Goal: Navigation & Orientation: Understand site structure

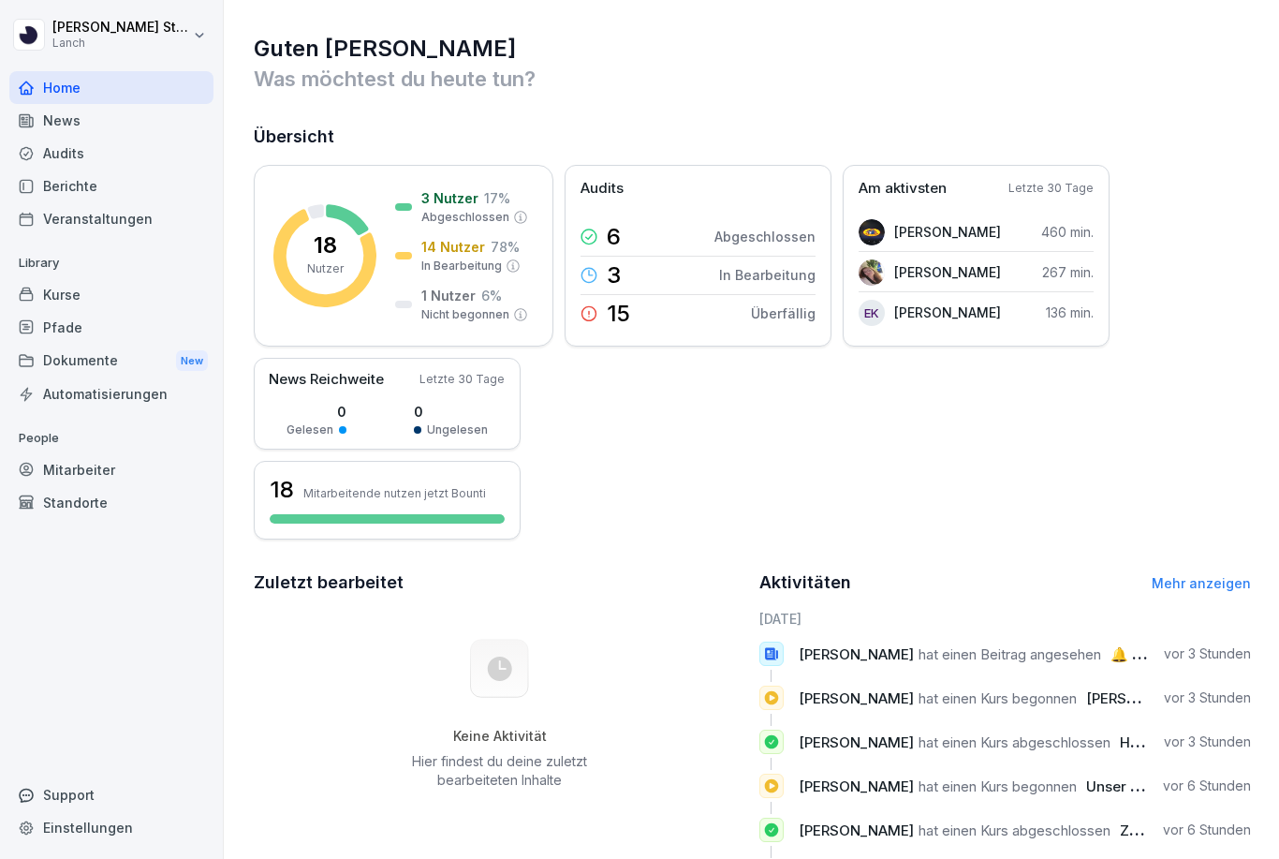
click at [96, 133] on div "News" at bounding box center [111, 120] width 204 height 33
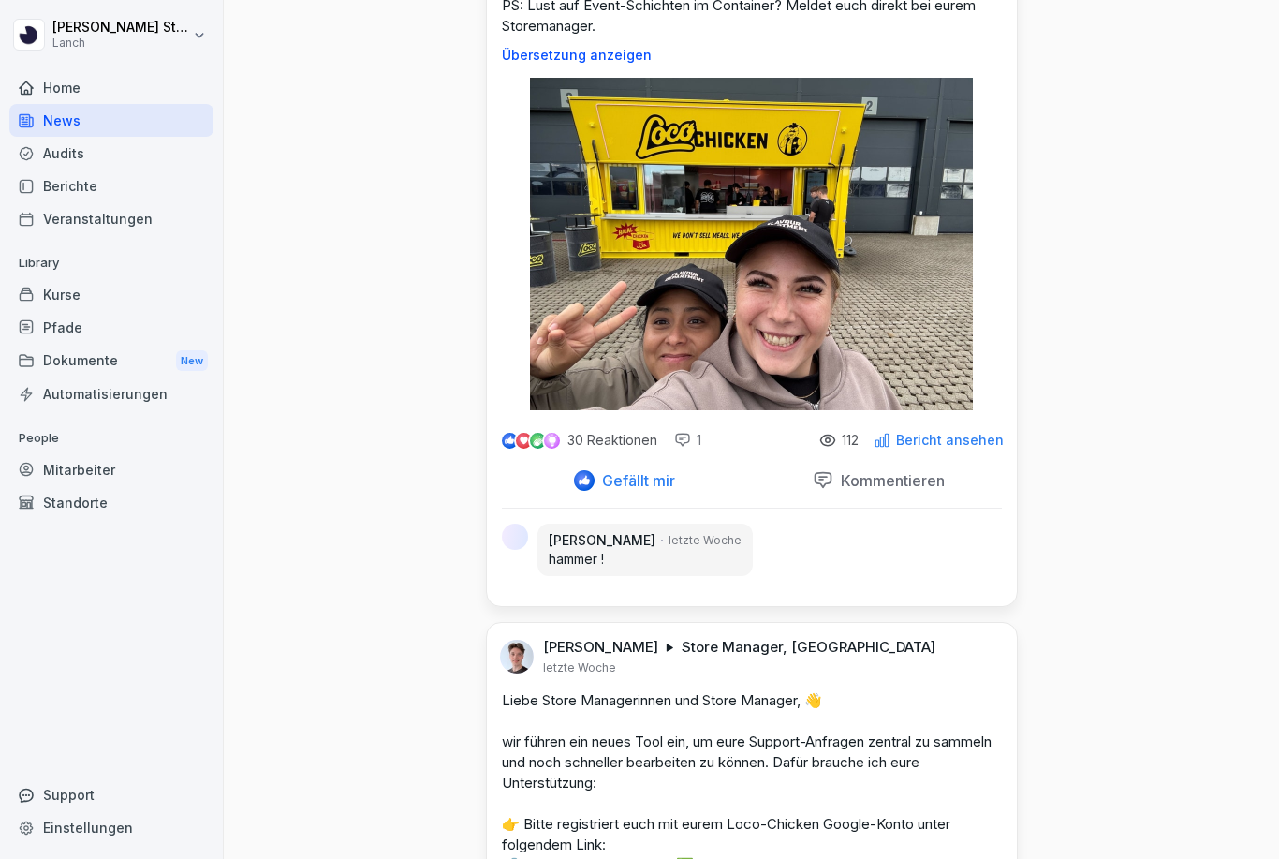
scroll to position [2703, 0]
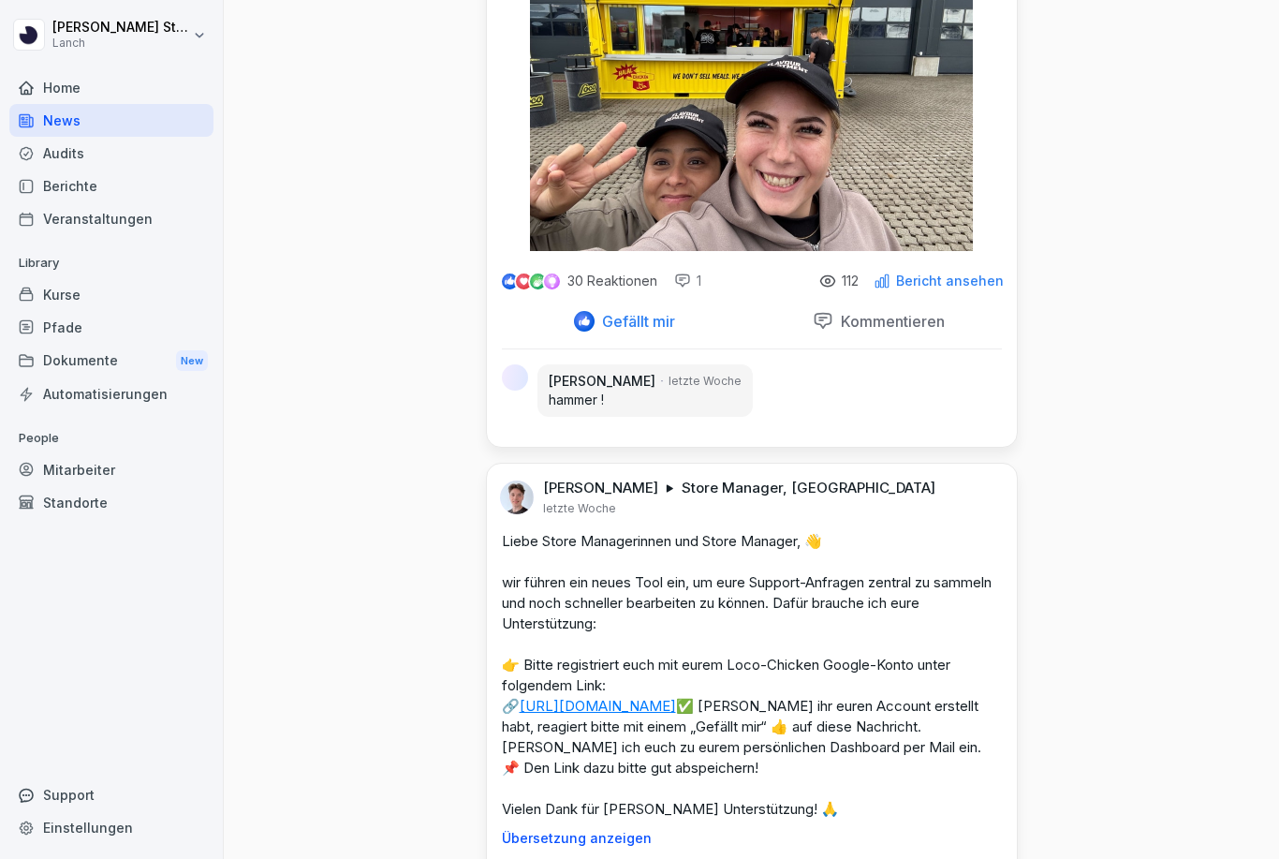
click at [925, 87] on img at bounding box center [751, 85] width 443 height 332
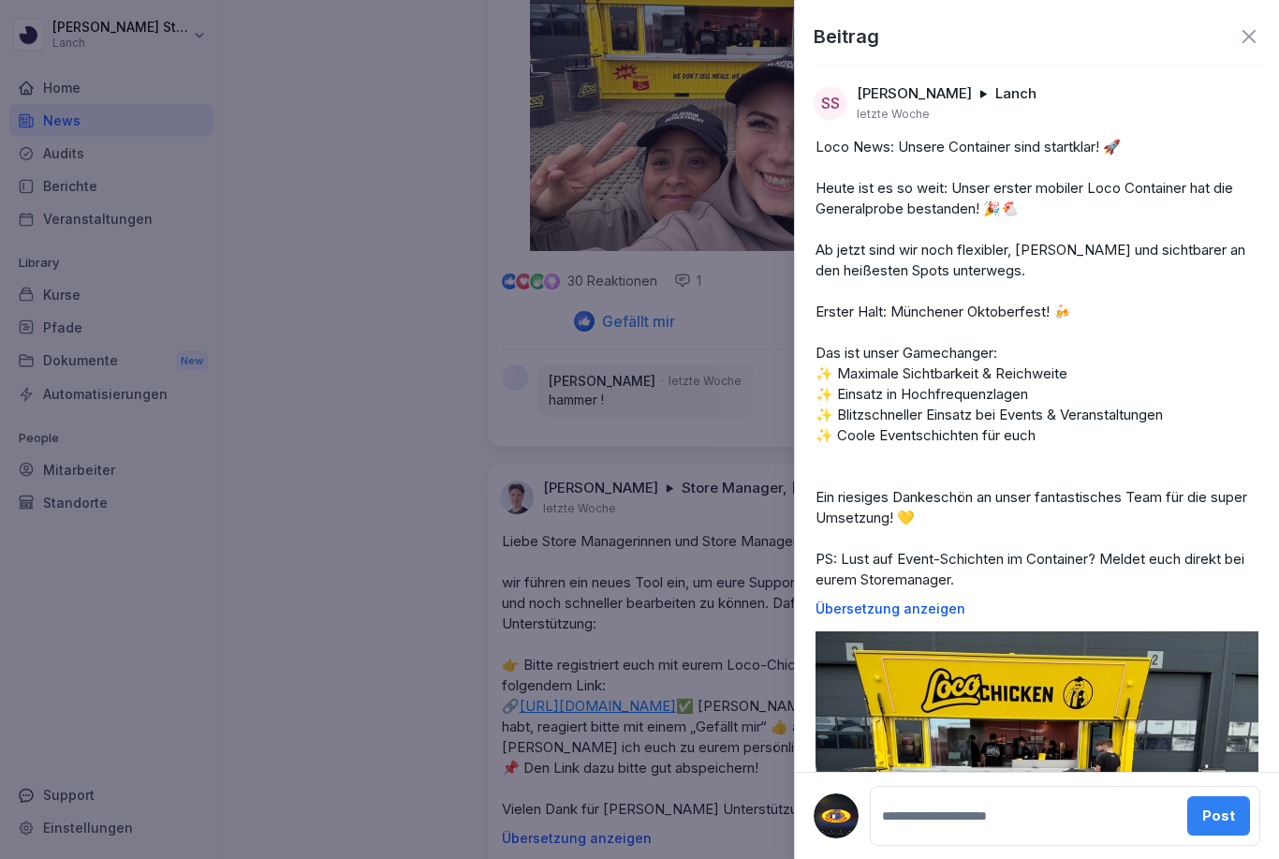
click at [614, 348] on div at bounding box center [639, 429] width 1279 height 859
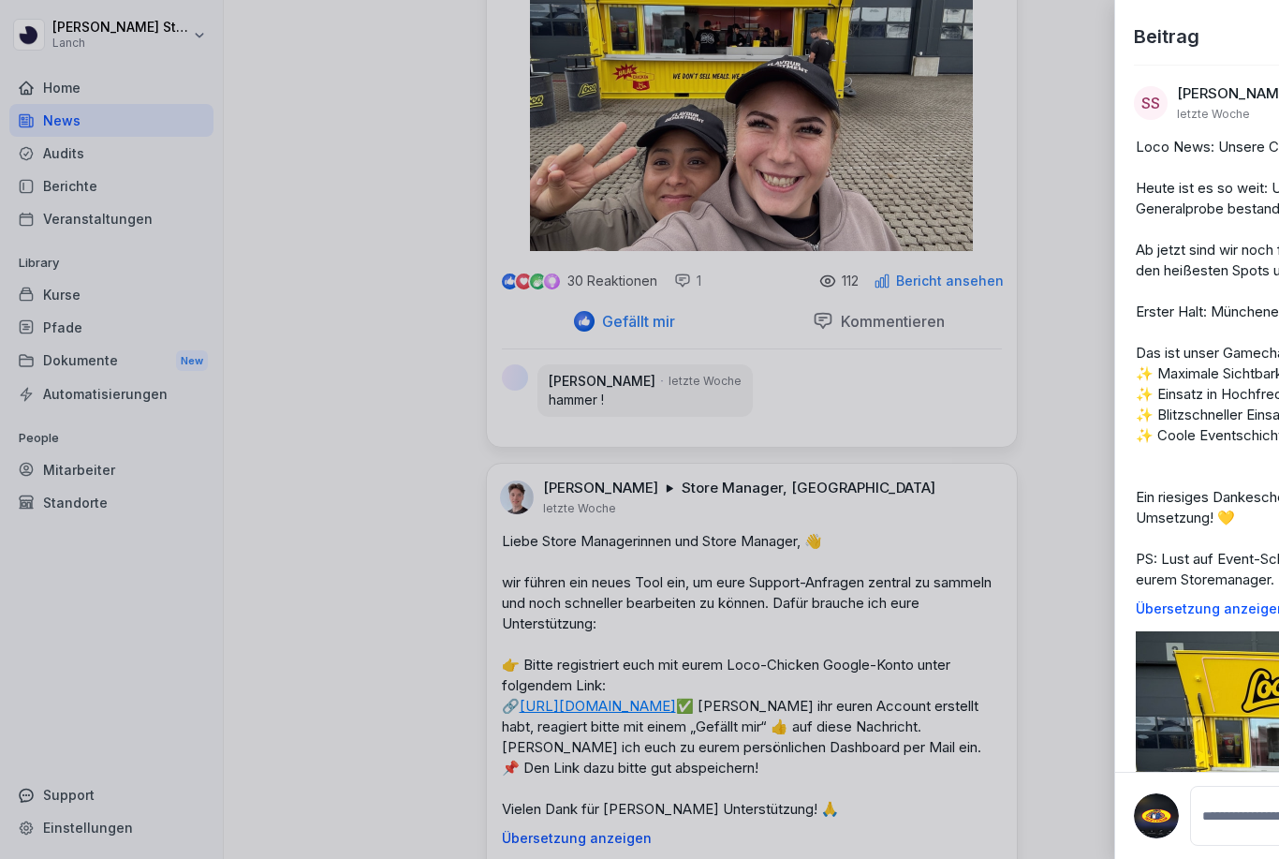
click at [615, 349] on div at bounding box center [639, 429] width 1279 height 859
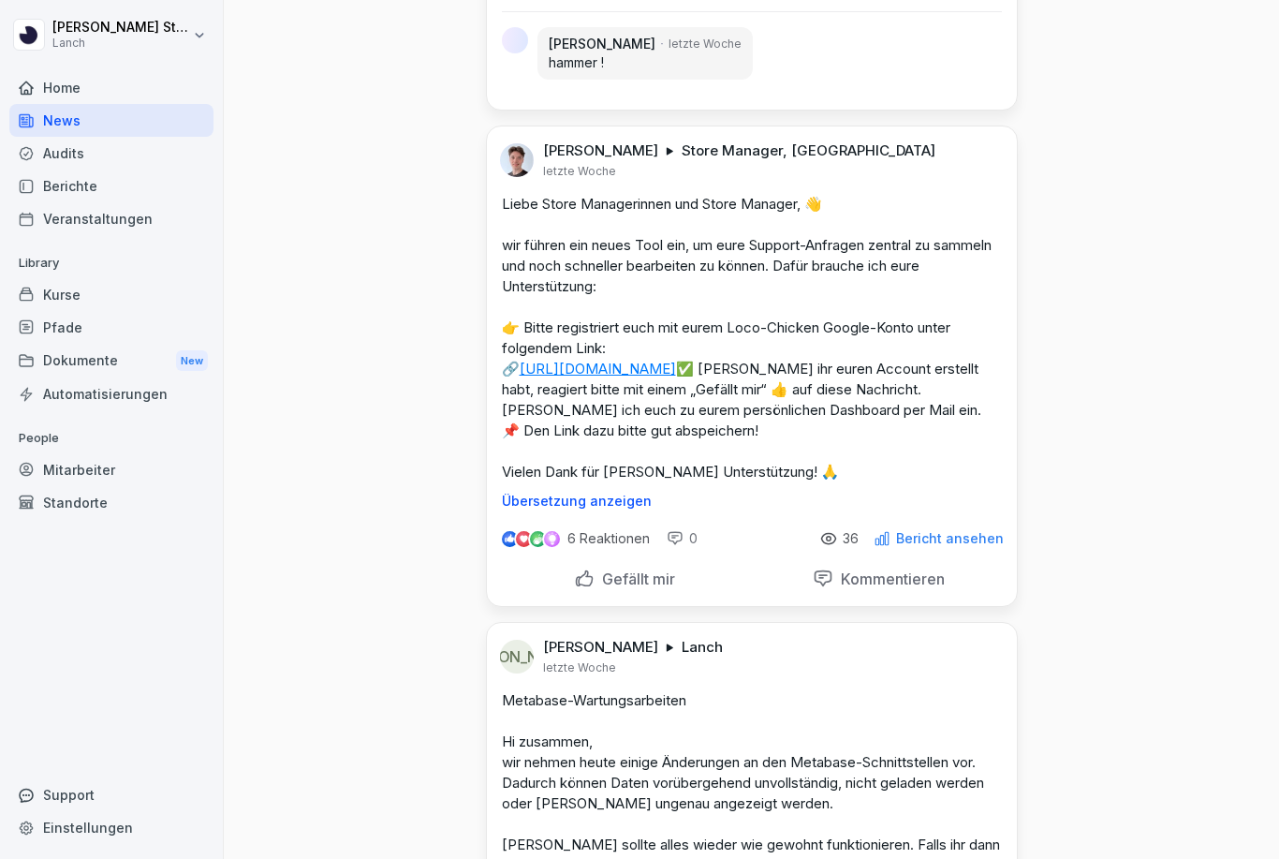
scroll to position [3034, 0]
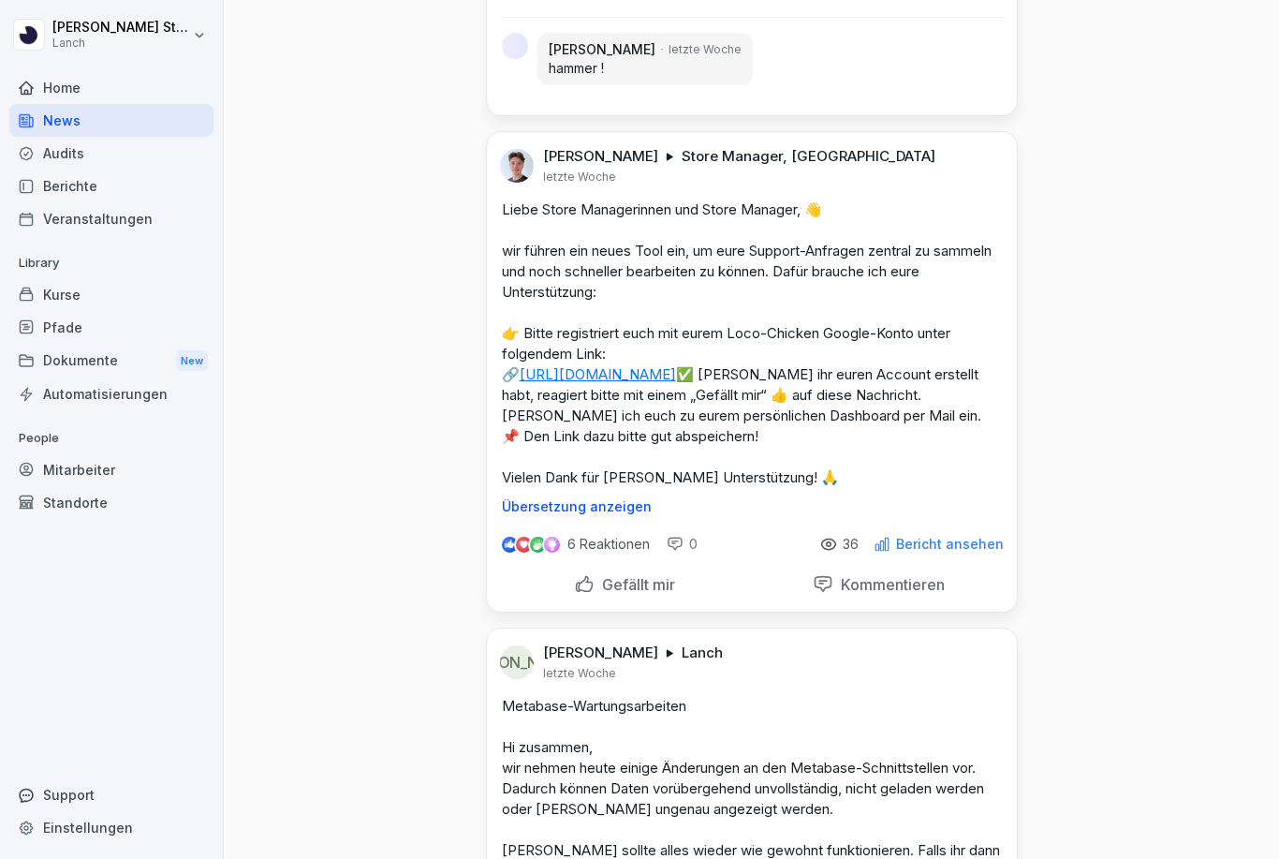
click at [116, 166] on div "Audits" at bounding box center [111, 153] width 204 height 33
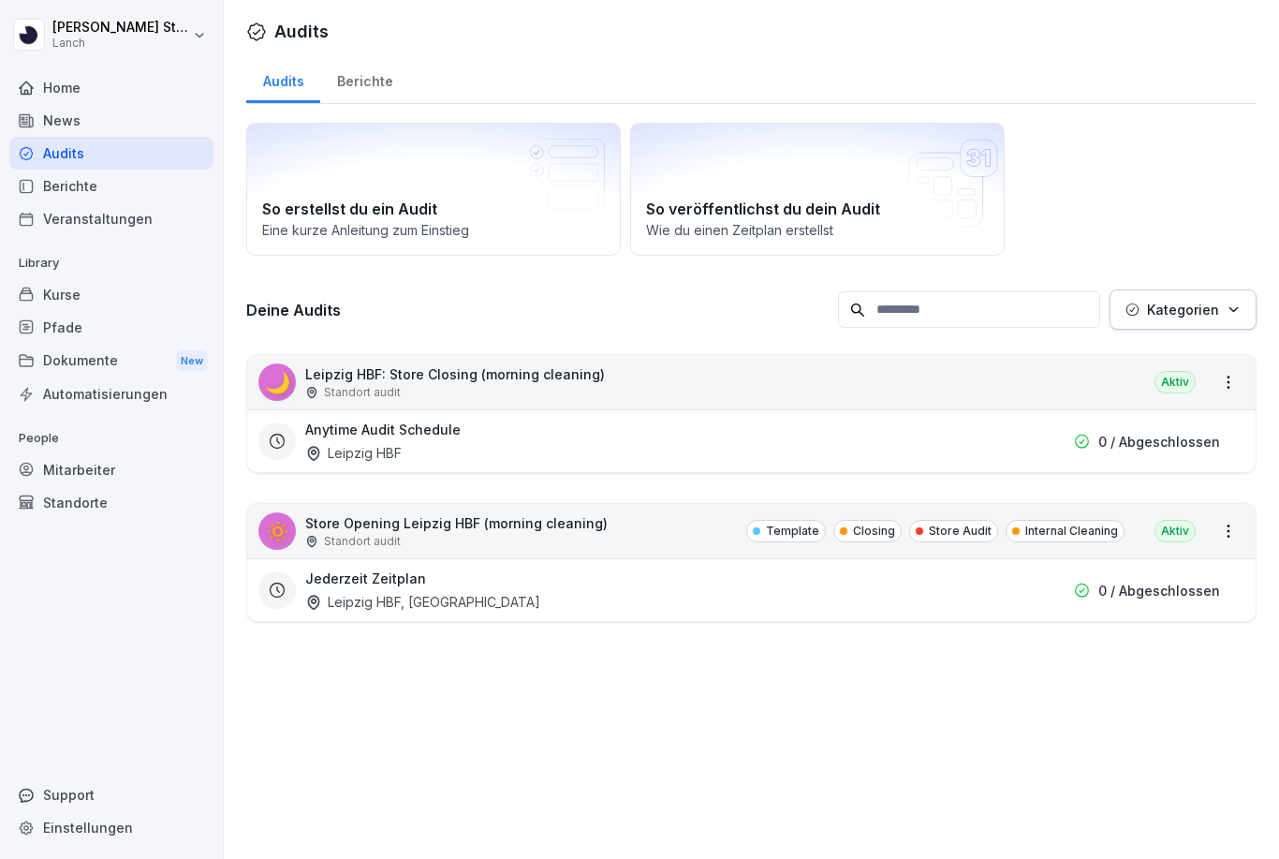
click at [360, 87] on div "Berichte" at bounding box center [364, 79] width 89 height 48
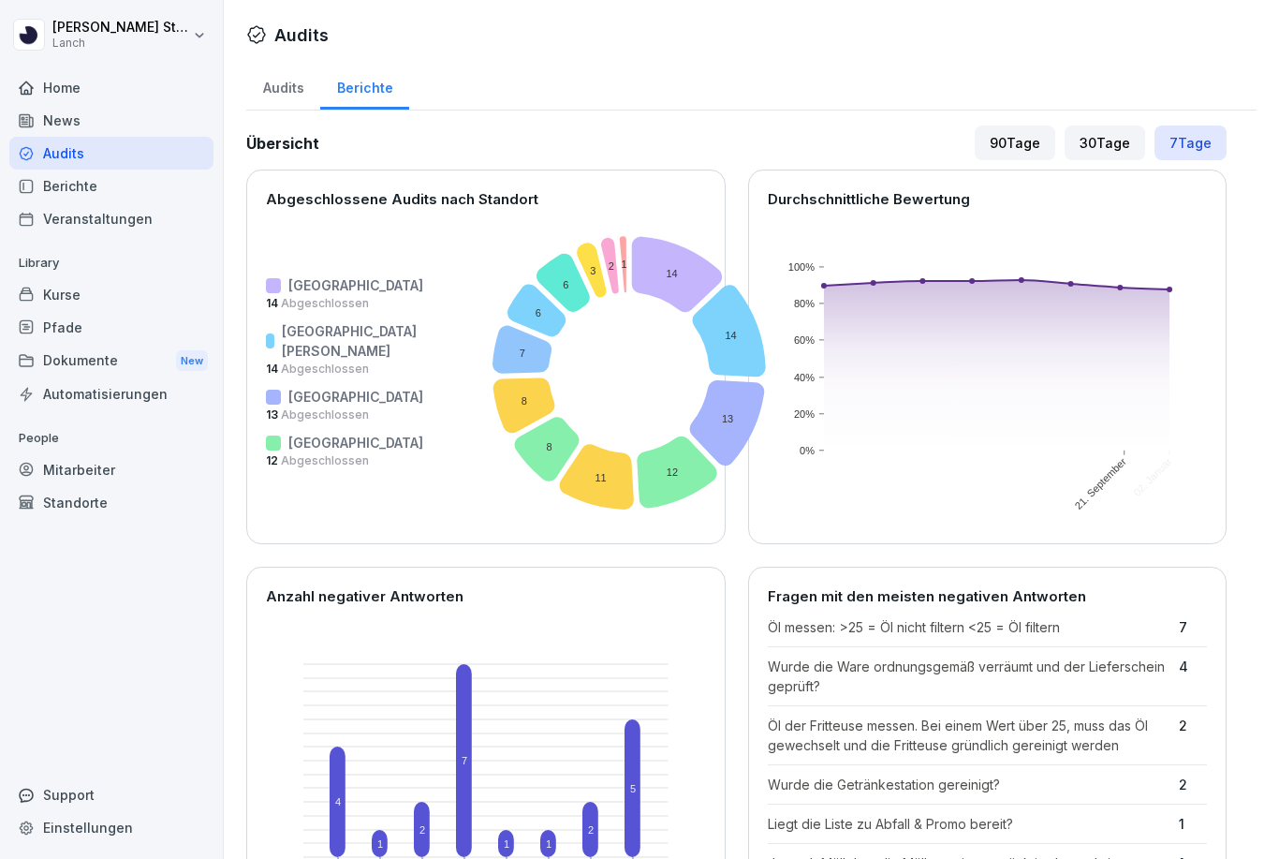
click at [364, 84] on div "Berichte" at bounding box center [364, 86] width 89 height 48
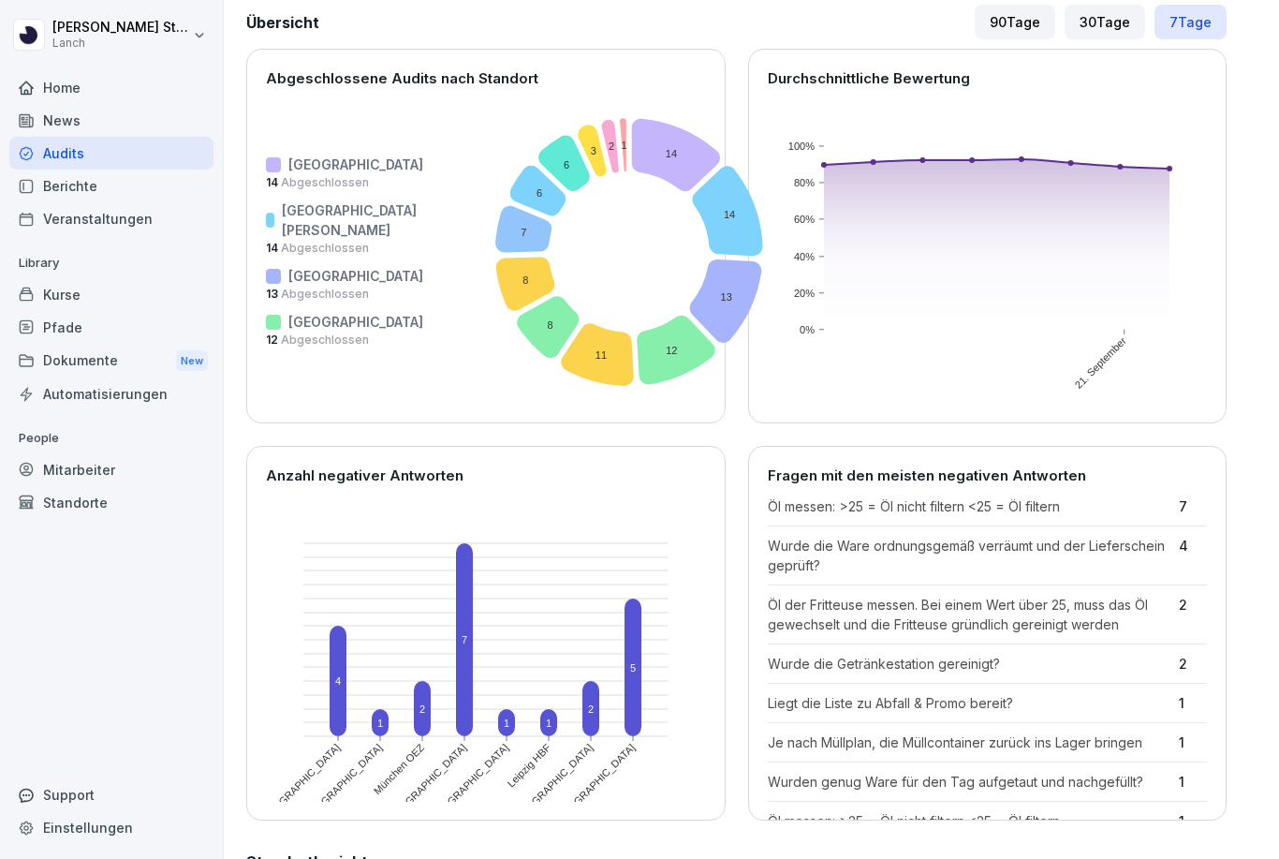
scroll to position [125, 0]
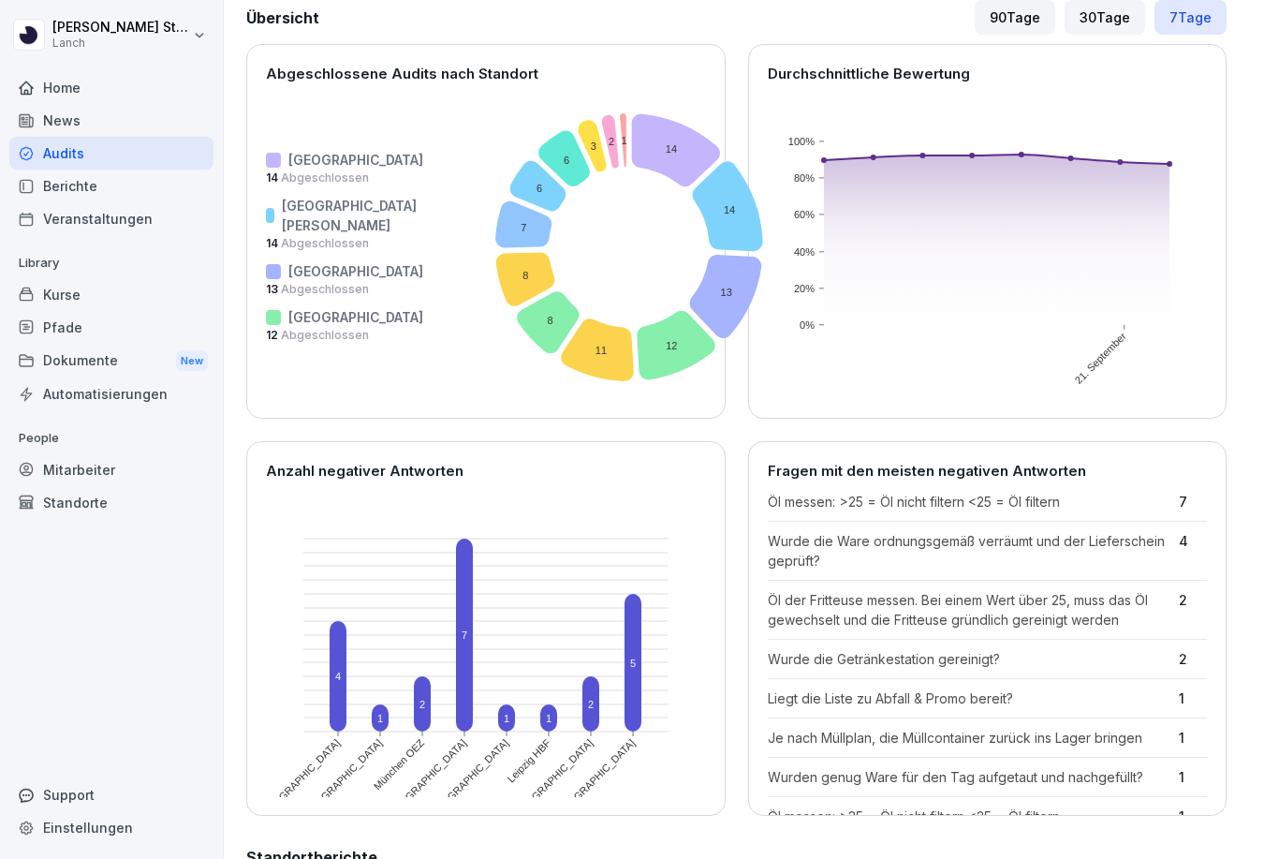
click at [79, 183] on div "Berichte" at bounding box center [111, 186] width 204 height 33
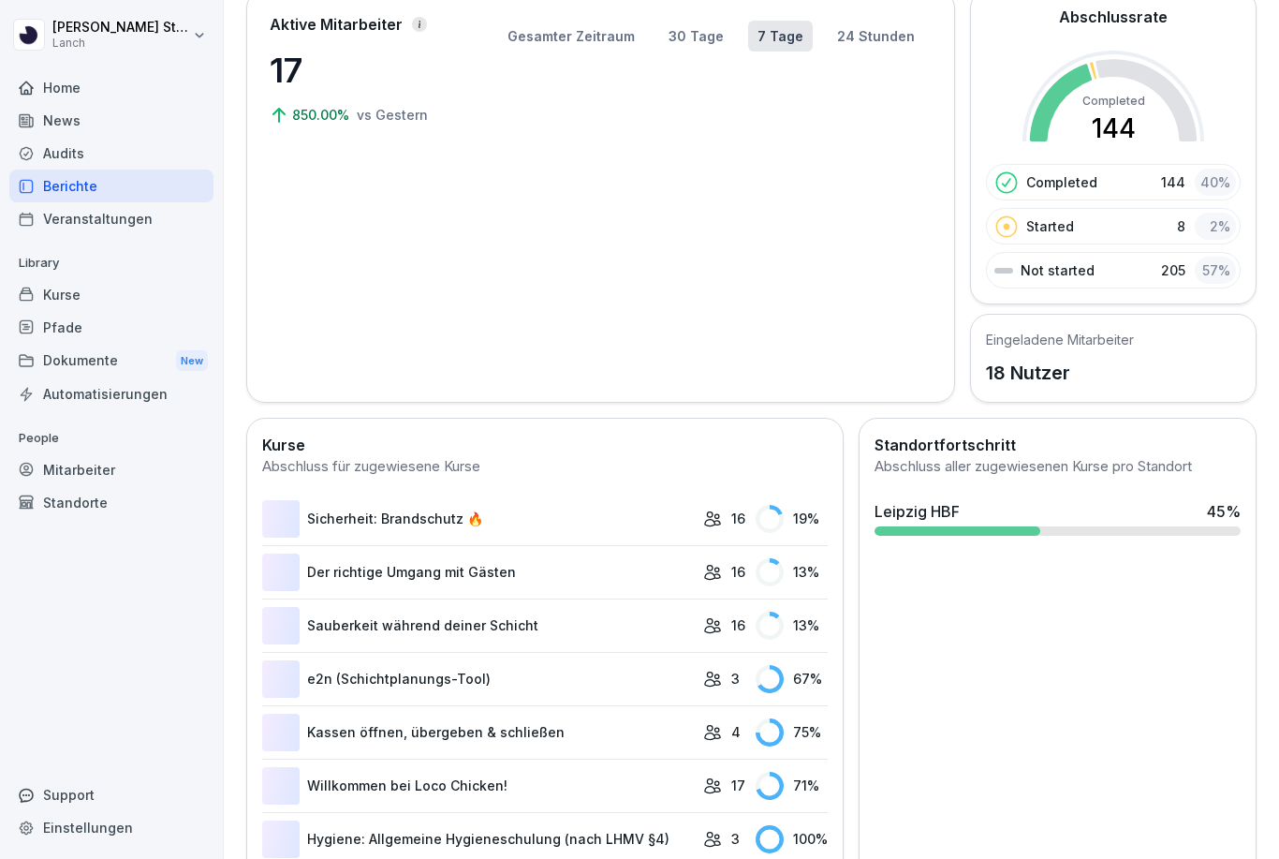
scroll to position [115, 0]
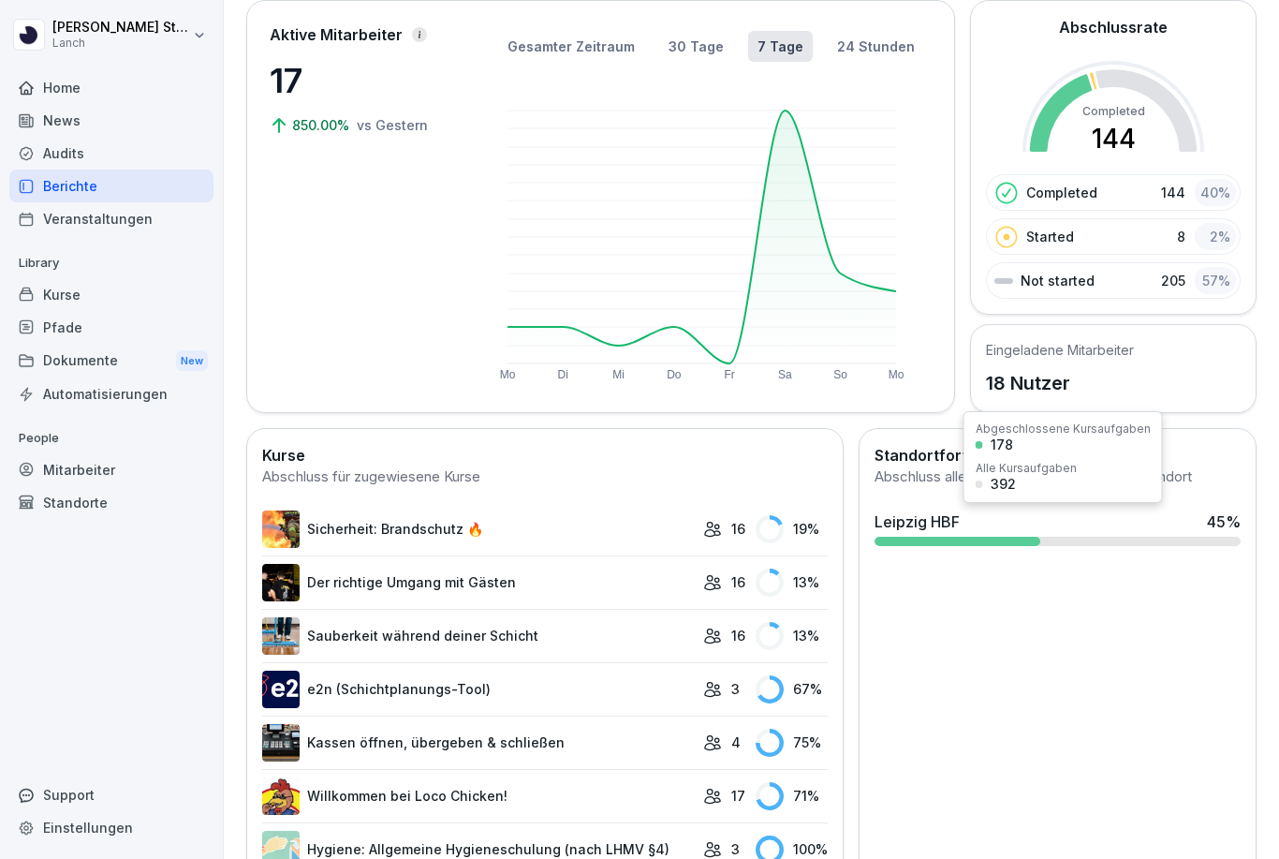
click at [1128, 532] on div "Leipzig HBF 45 %" at bounding box center [1057, 528] width 381 height 51
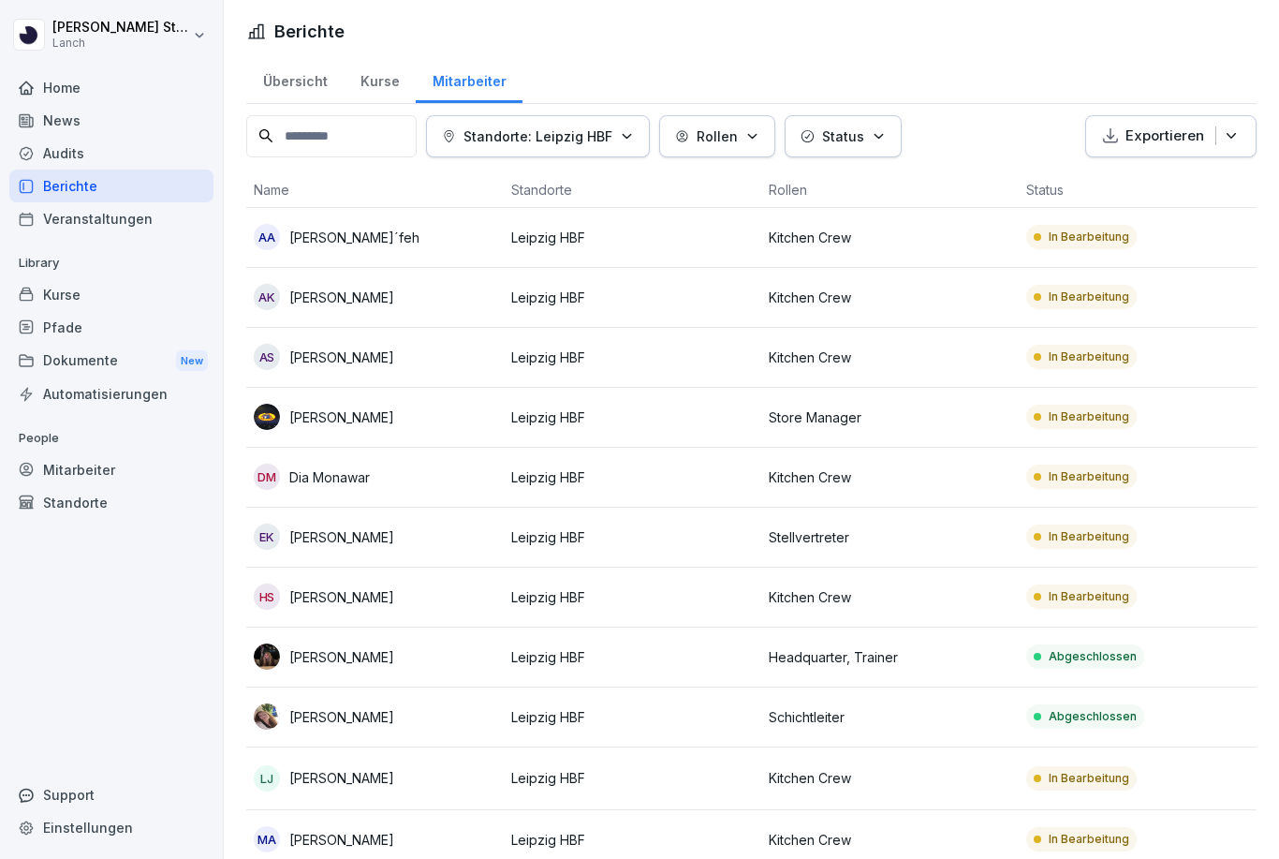
click at [357, 237] on p "Abdallah Almasa´feh" at bounding box center [354, 238] width 130 height 20
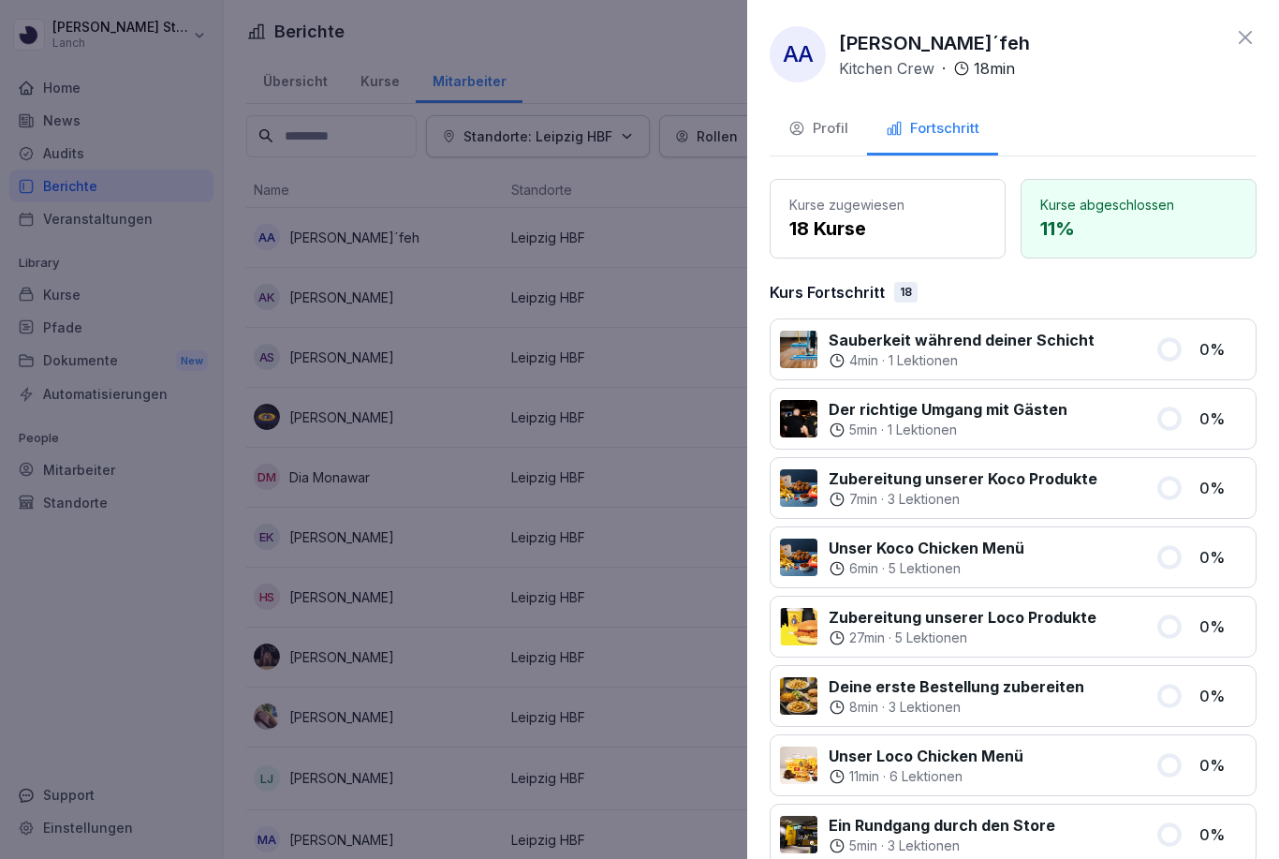
click at [830, 146] on button "Profil" at bounding box center [818, 130] width 97 height 51
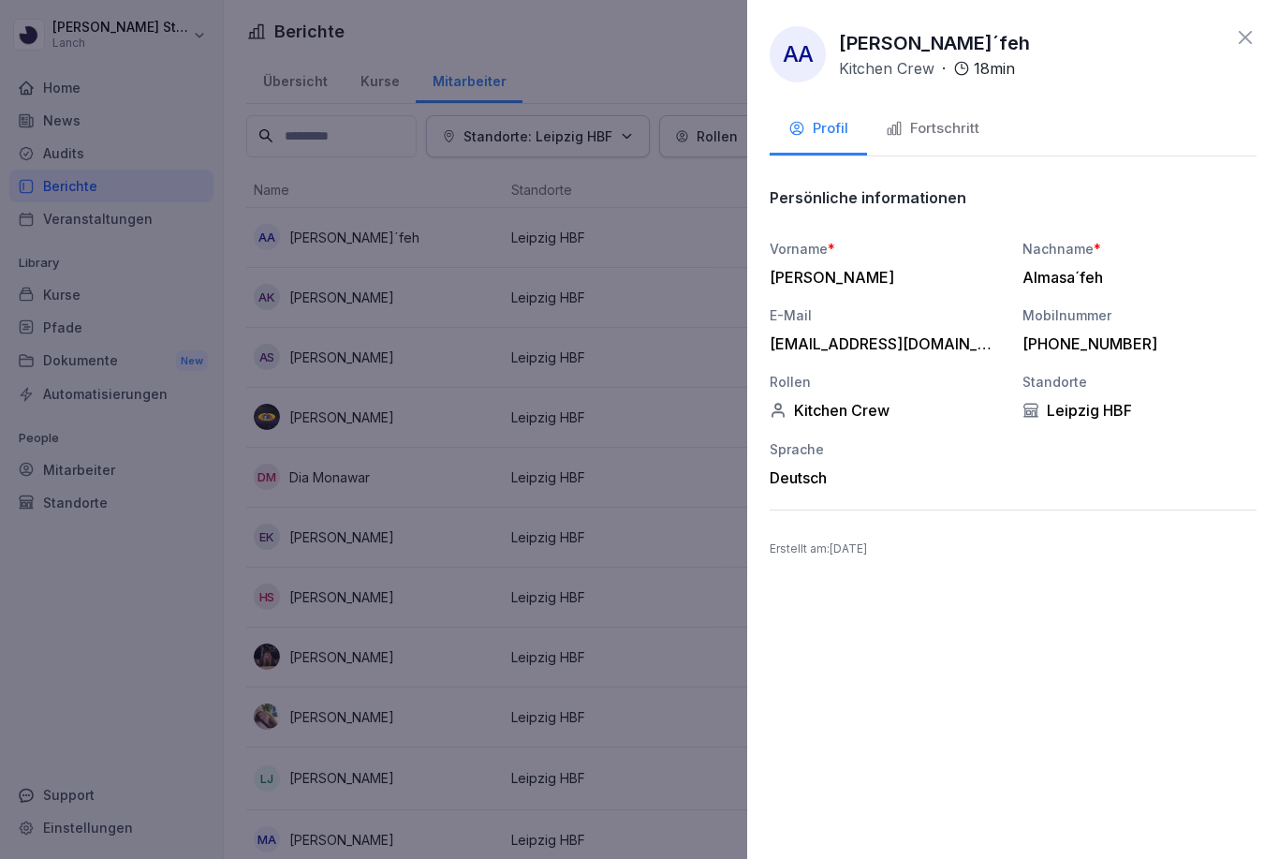
click at [952, 362] on div "Vorname * Abdallah Nachname * Almasa´feh E-Mail abdullahmasafah4@gmail.com Mobi…" at bounding box center [1013, 363] width 487 height 248
click at [941, 130] on div "Fortschritt" at bounding box center [933, 129] width 94 height 22
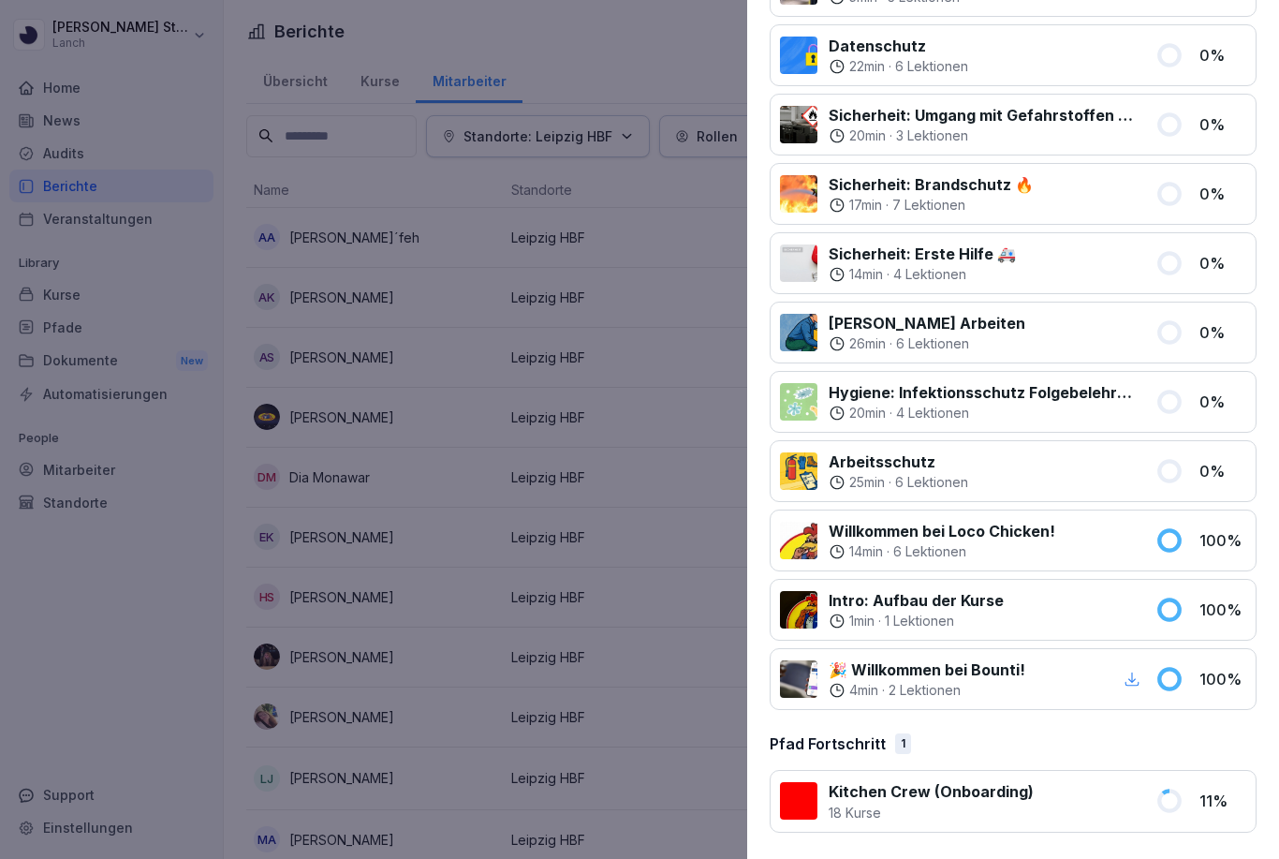
scroll to position [848, 0]
click at [574, 453] on div at bounding box center [639, 429] width 1279 height 859
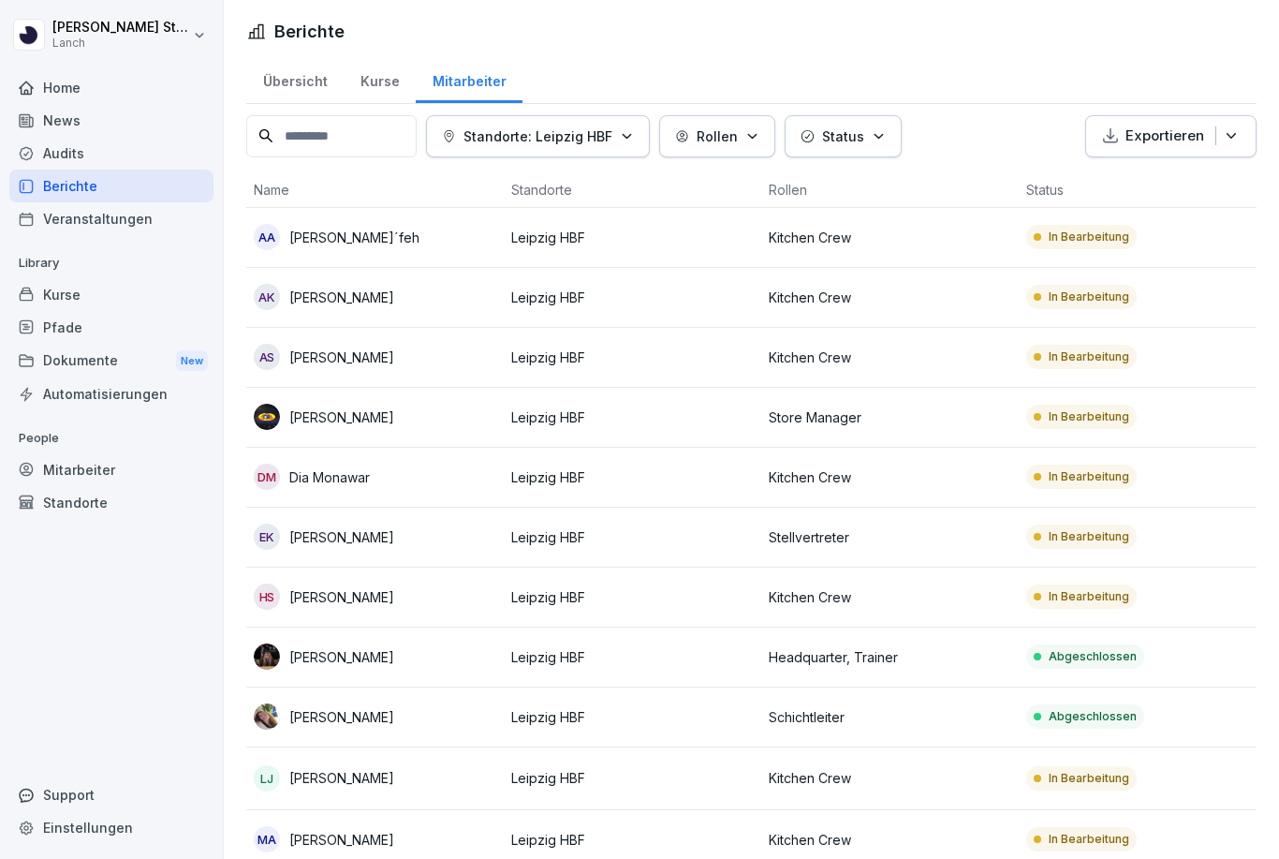
click at [574, 453] on td "Leipzig HBF" at bounding box center [633, 478] width 258 height 60
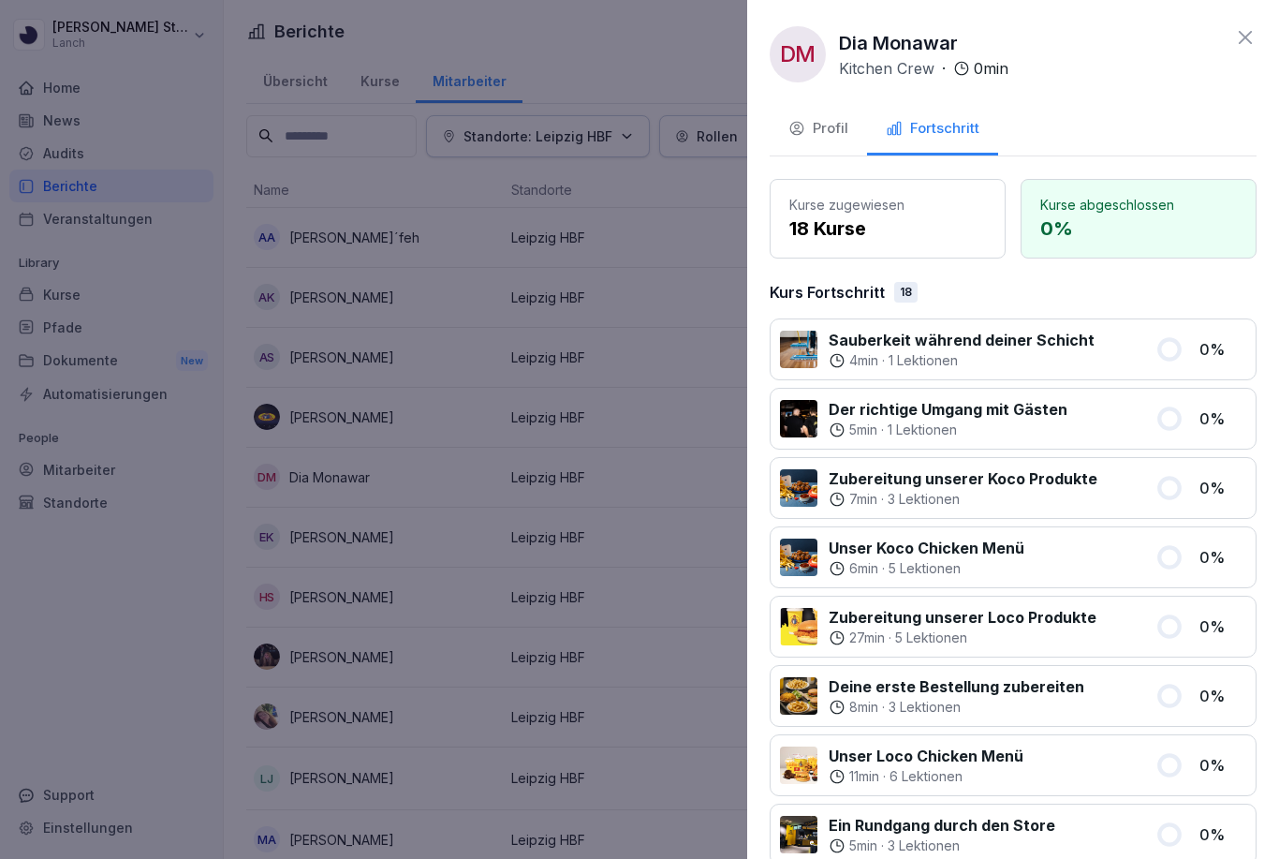
click at [209, 348] on div at bounding box center [639, 429] width 1279 height 859
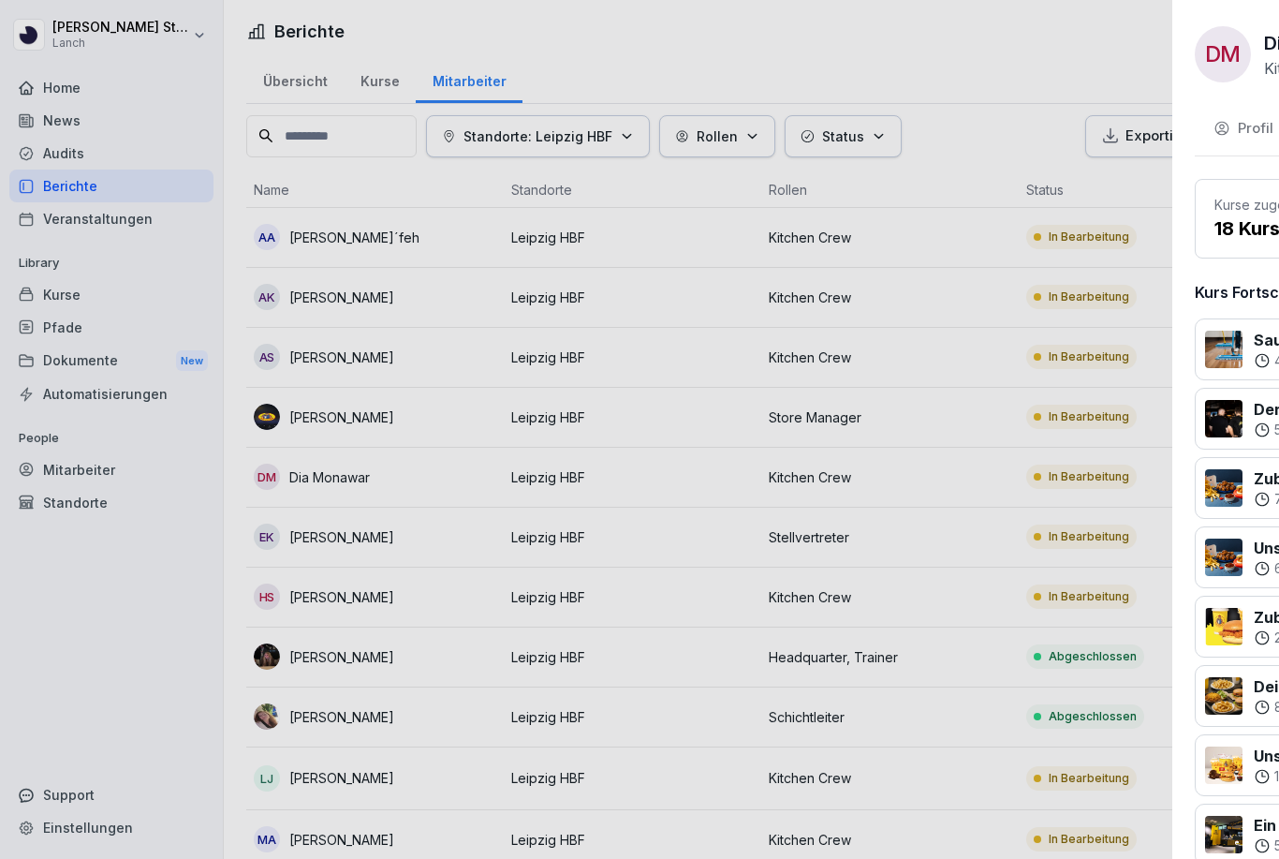
click at [210, 349] on div at bounding box center [639, 429] width 1279 height 859
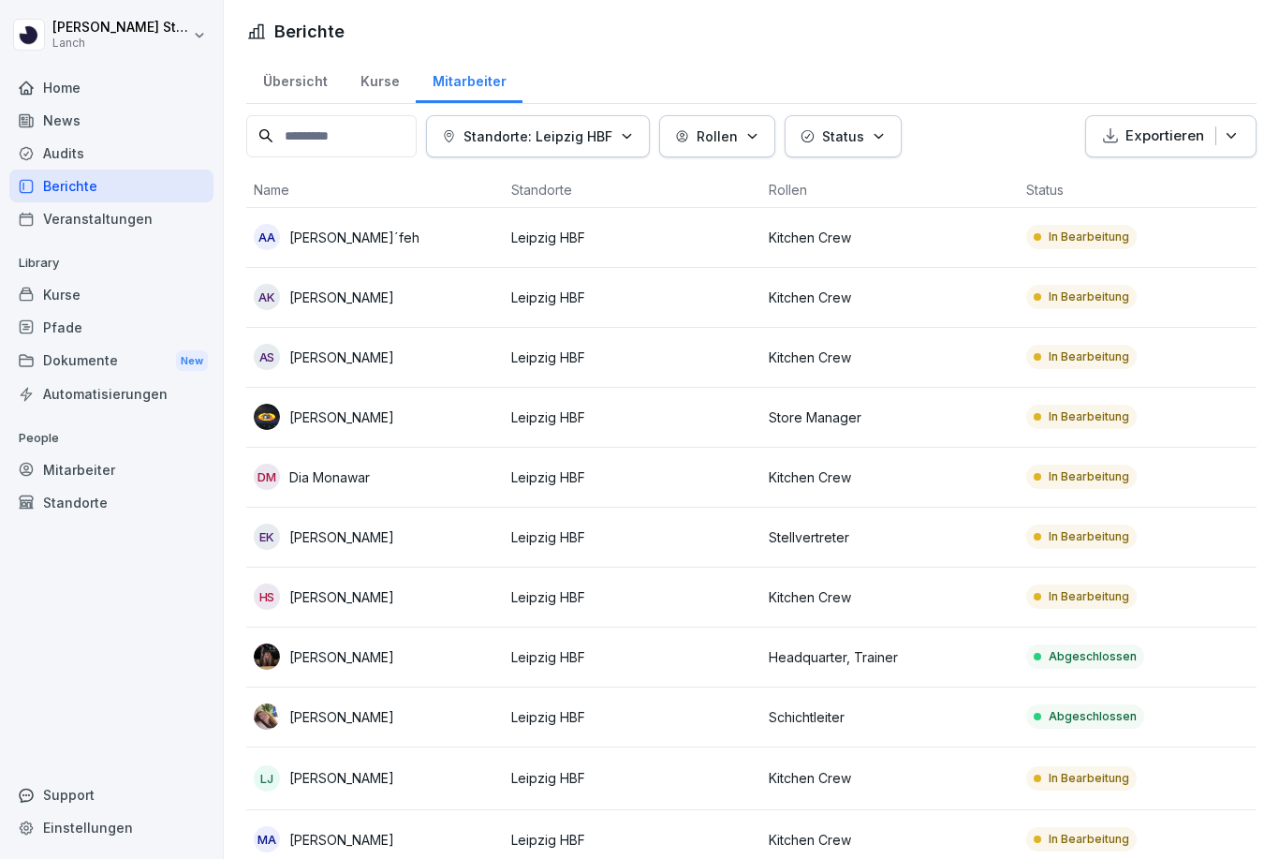
click at [151, 363] on div "Dokumente New" at bounding box center [111, 361] width 204 height 35
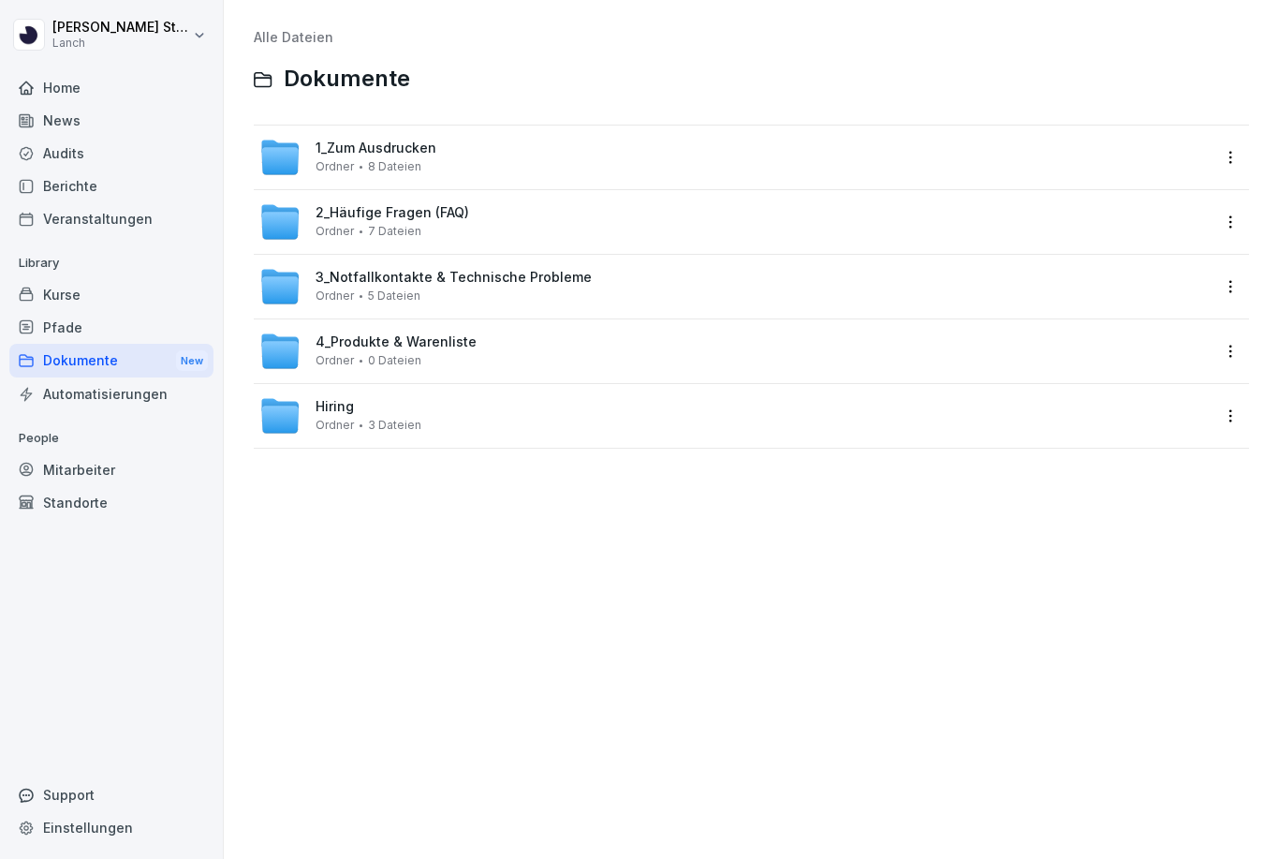
click at [416, 345] on span "4_Produkte & Warenliste" at bounding box center [396, 342] width 161 height 16
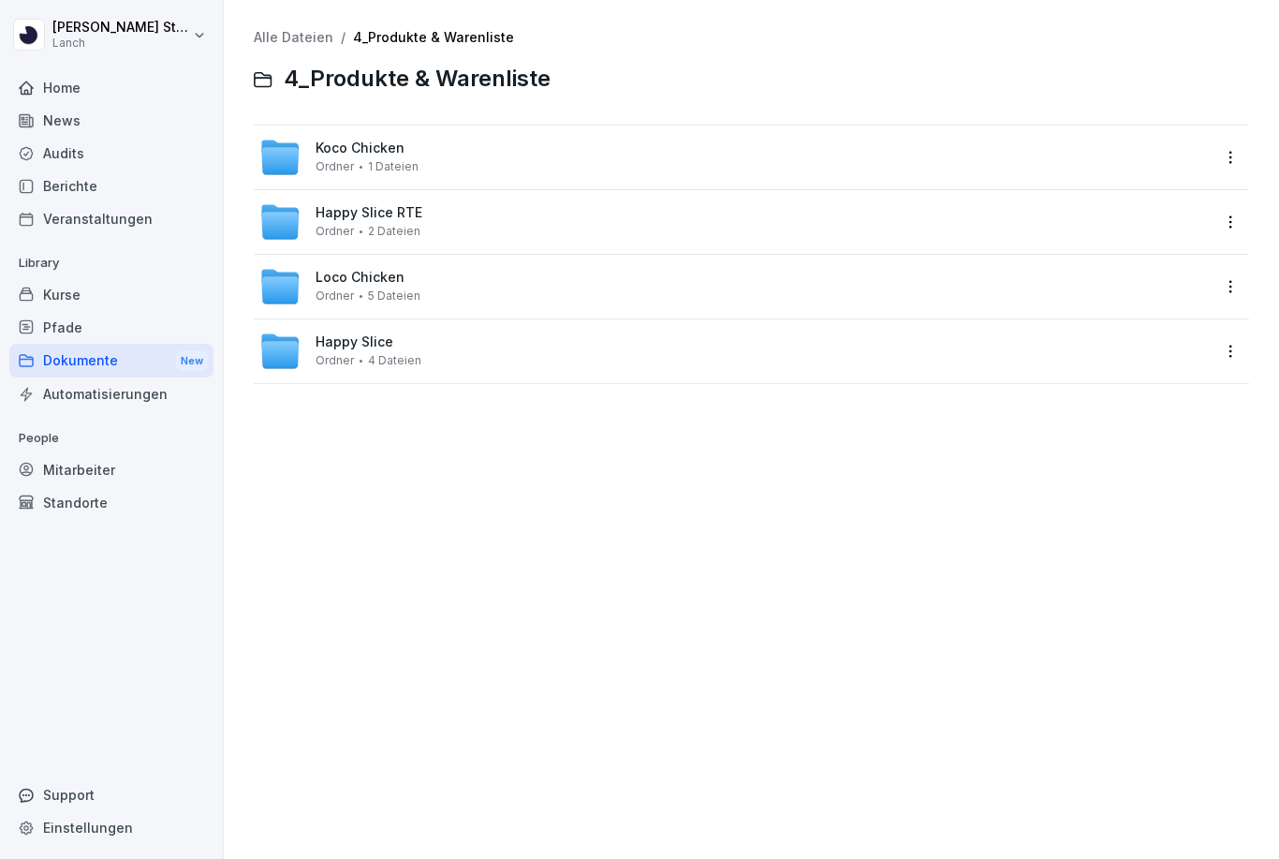
click at [394, 279] on span "Loco Chicken" at bounding box center [360, 278] width 89 height 16
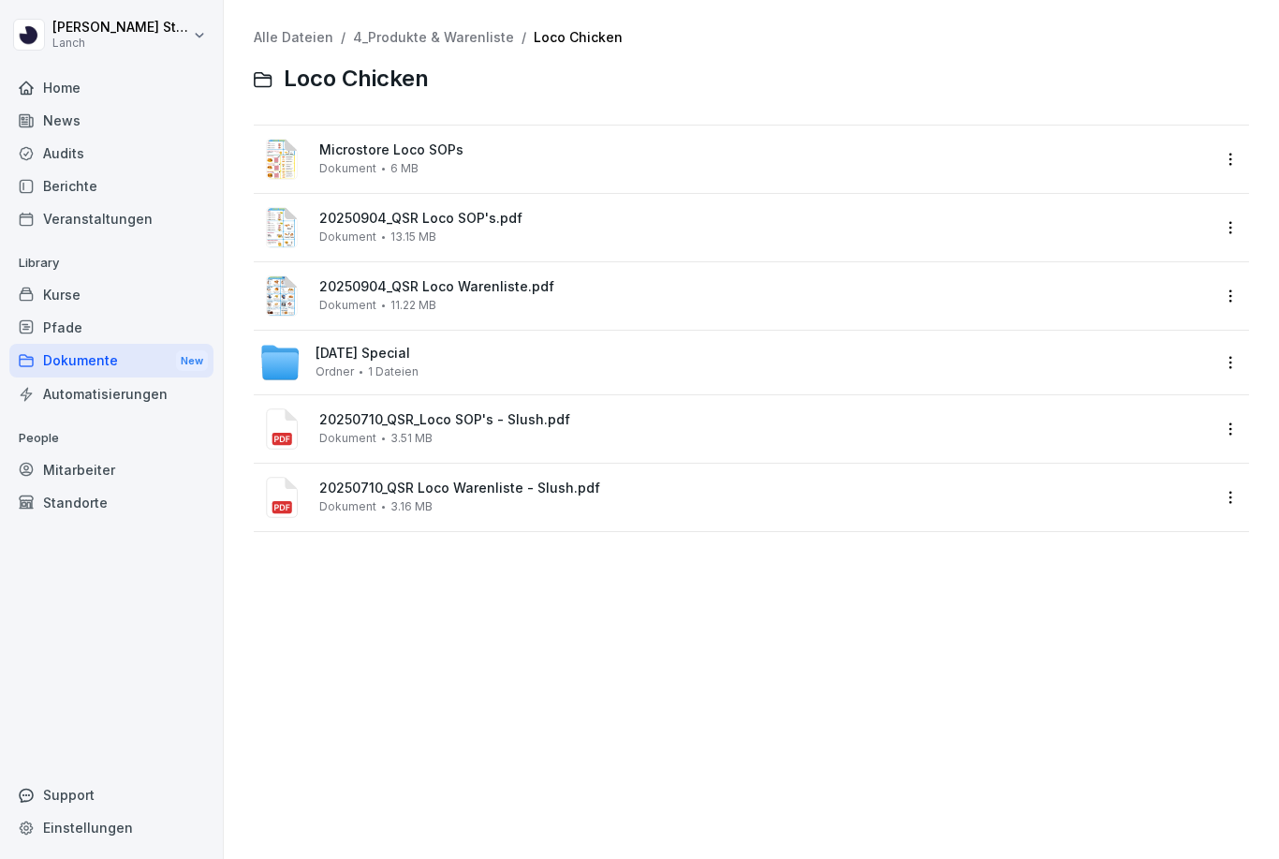
click at [115, 468] on div "Mitarbeiter" at bounding box center [111, 469] width 204 height 33
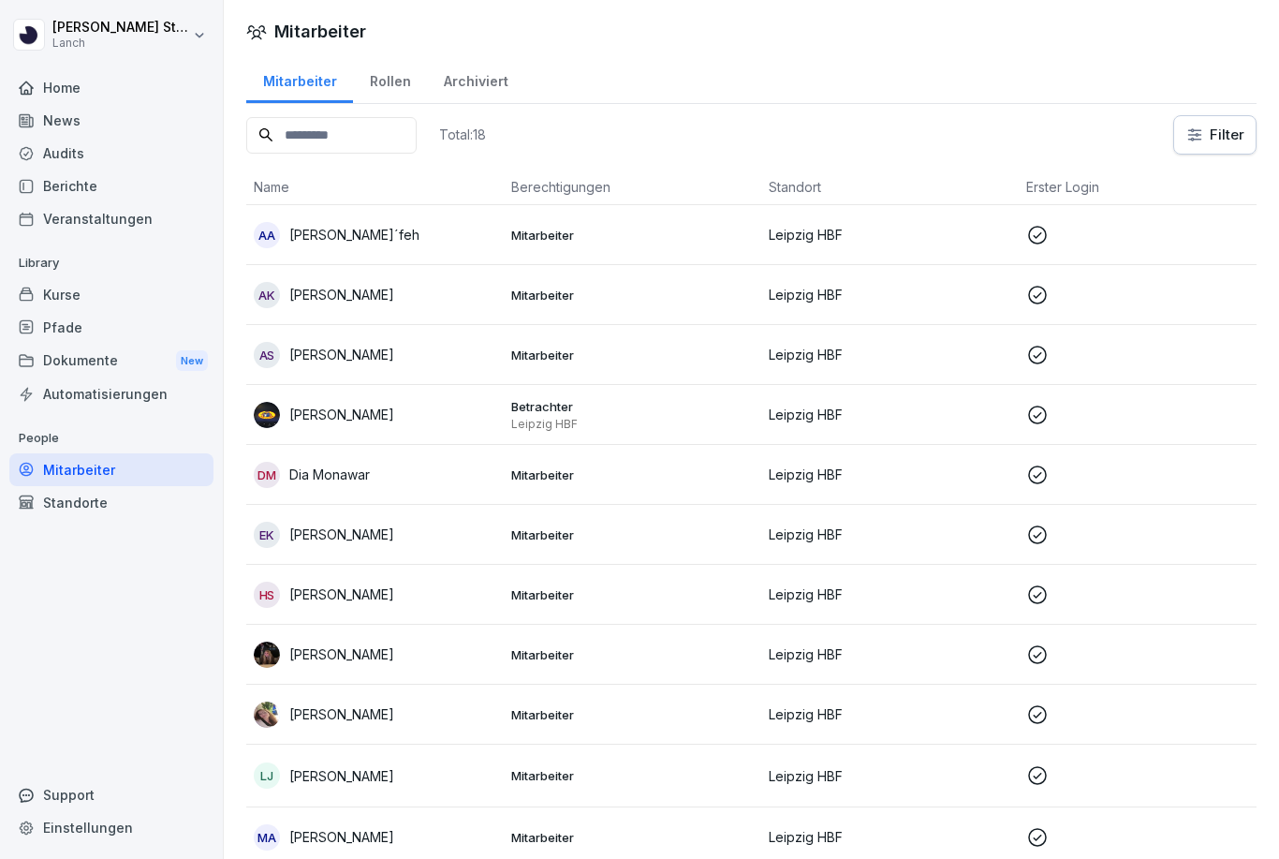
click at [67, 71] on div "Home" at bounding box center [111, 87] width 204 height 33
